Goal: Check status: Check status

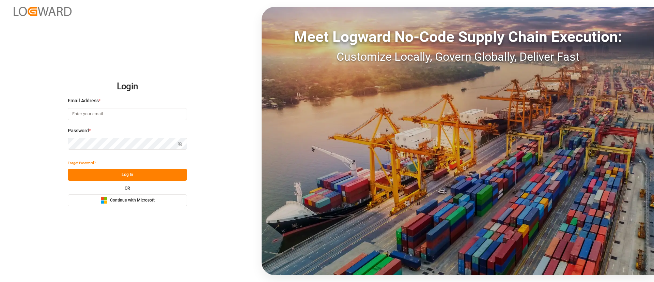
click at [136, 117] on input at bounding box center [127, 114] width 119 height 12
click at [0, 281] on com-1password-button at bounding box center [0, 282] width 0 height 0
type input "[PERSON_NAME][EMAIL_ADDRESS][DOMAIN_NAME]"
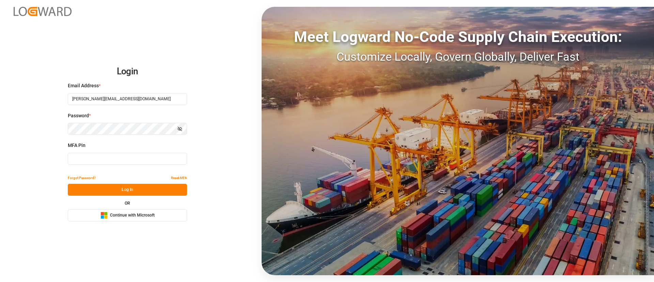
type input "995505"
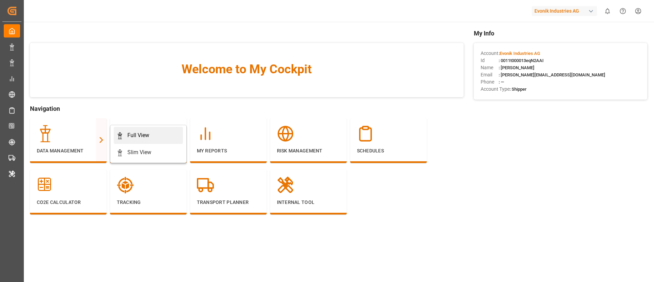
click at [140, 134] on div "Full View" at bounding box center [138, 135] width 22 height 8
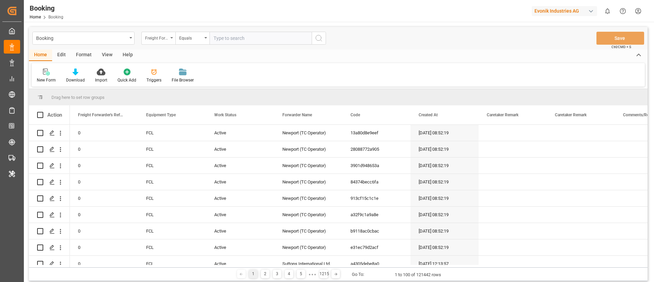
click at [166, 40] on div "Freight Forwarder's Reference No." at bounding box center [156, 37] width 23 height 8
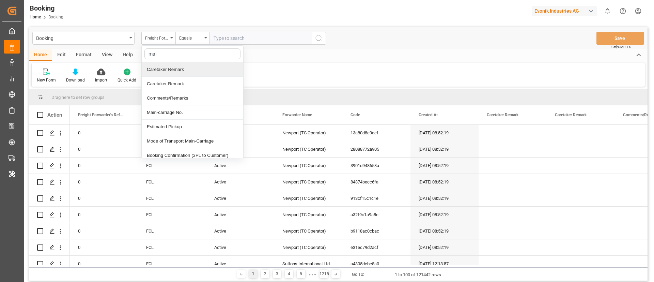
type input "main"
click at [216, 67] on div "Main-carriage No." at bounding box center [193, 69] width 102 height 14
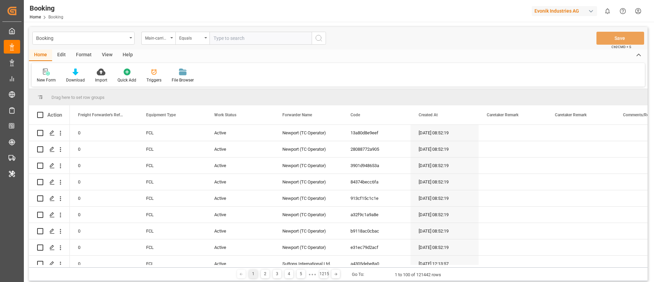
click at [232, 34] on input "text" at bounding box center [260, 38] width 102 height 13
paste input "4006715004"
type input "4006715004"
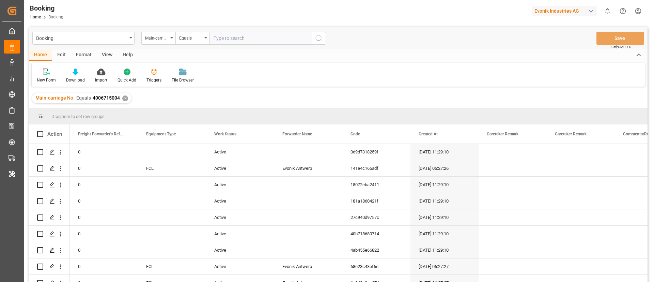
click at [103, 56] on div "View" at bounding box center [107, 55] width 21 height 12
click at [47, 74] on div at bounding box center [43, 71] width 13 height 7
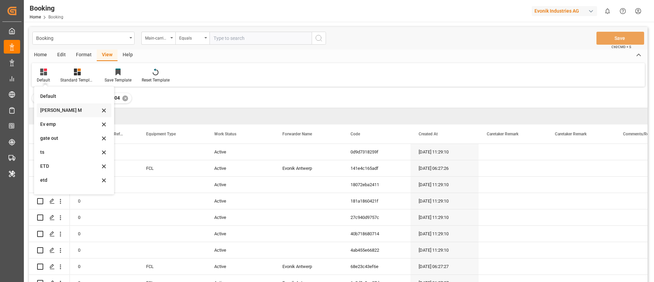
click at [59, 111] on div "[PERSON_NAME] M" at bounding box center [70, 110] width 60 height 7
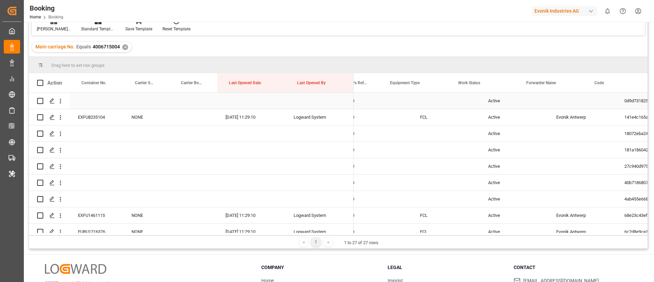
scroll to position [0, 10]
drag, startPoint x: 508, startPoint y: 81, endPoint x: 508, endPoint y: 64, distance: 16.4
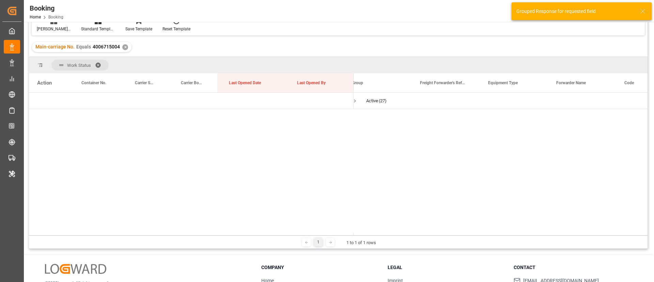
drag, startPoint x: 358, startPoint y: 233, endPoint x: 319, endPoint y: 234, distance: 38.9
click at [319, 234] on div at bounding box center [338, 234] width 619 height 2
